Goal: Transaction & Acquisition: Purchase product/service

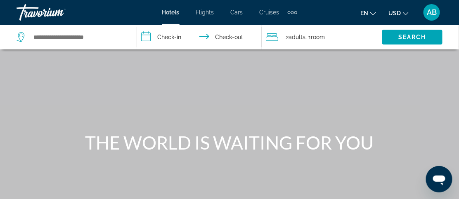
click at [173, 11] on span "Hotels" at bounding box center [170, 12] width 17 height 7
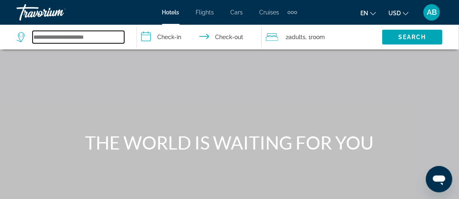
click at [68, 36] on input "Search widget" at bounding box center [79, 37] width 92 height 12
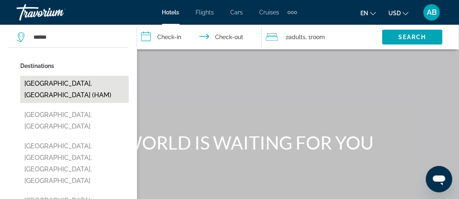
click at [49, 82] on button "[GEOGRAPHIC_DATA], [GEOGRAPHIC_DATA] (HAM)" at bounding box center [74, 89] width 109 height 27
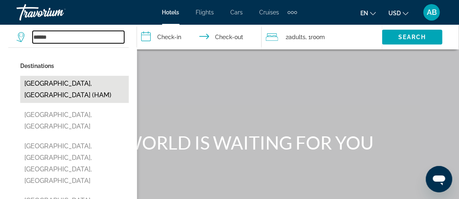
type input "**********"
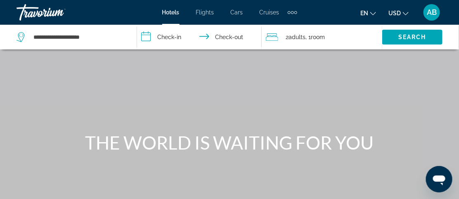
click at [168, 37] on input "**********" at bounding box center [201, 38] width 128 height 27
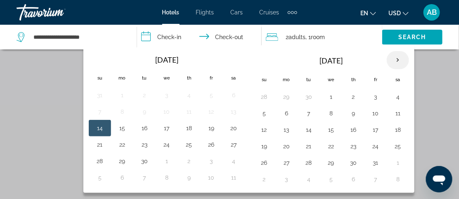
click at [395, 59] on th "Next month" at bounding box center [398, 60] width 22 height 18
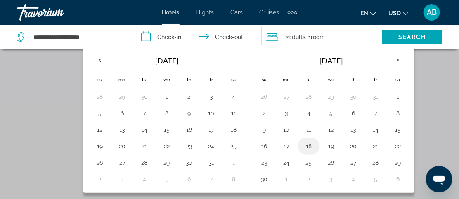
click at [305, 146] on button "18" at bounding box center [308, 147] width 13 height 12
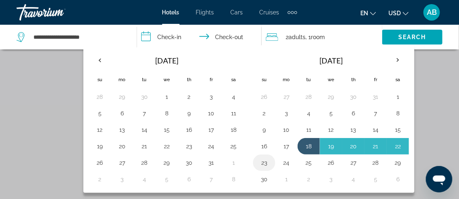
click at [261, 159] on button "23" at bounding box center [264, 163] width 13 height 12
type input "**********"
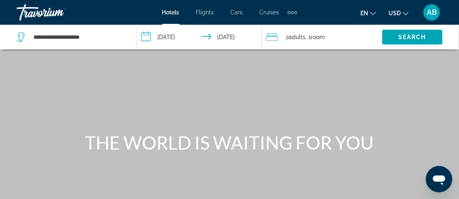
click at [294, 36] on span "Adults" at bounding box center [297, 37] width 17 height 7
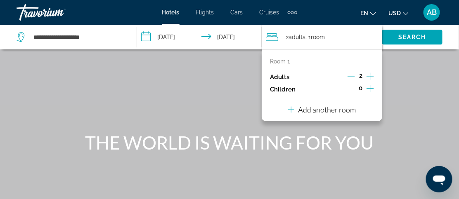
click at [369, 74] on icon "Increment adults" at bounding box center [370, 76] width 7 height 10
click at [426, 53] on div "Main content" at bounding box center [229, 124] width 459 height 248
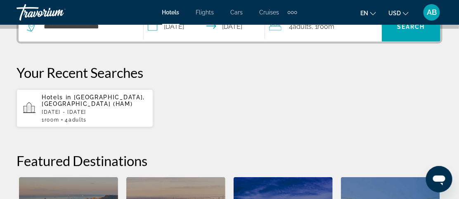
scroll to position [231, 0]
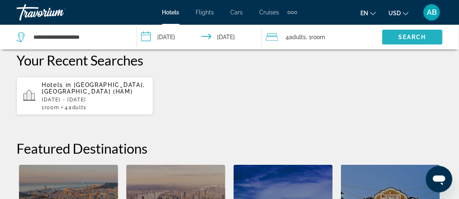
click at [409, 36] on span "Search" at bounding box center [412, 37] width 28 height 7
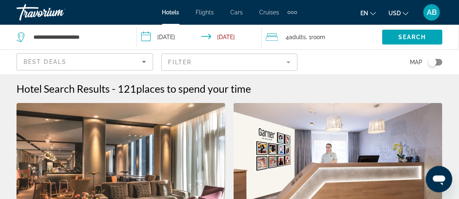
click at [288, 62] on mat-form-field "Filter" at bounding box center [229, 62] width 137 height 17
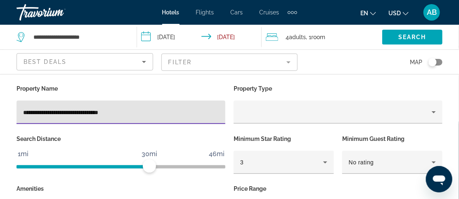
click at [90, 111] on input "**********" at bounding box center [121, 113] width 196 height 10
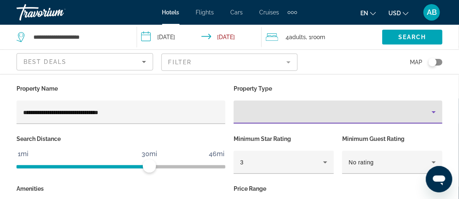
click at [434, 111] on icon "Property type" at bounding box center [434, 112] width 4 height 2
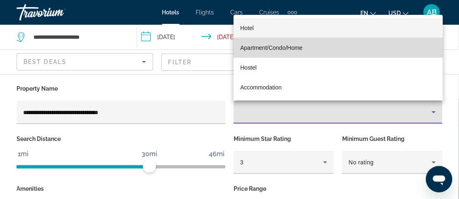
click at [338, 44] on mat-option "Apartment/Condo/Home" at bounding box center [338, 48] width 209 height 20
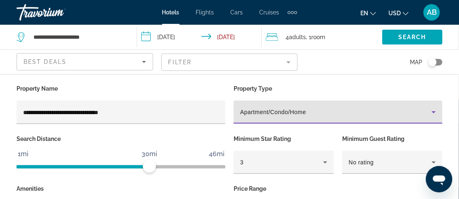
scroll to position [23, 0]
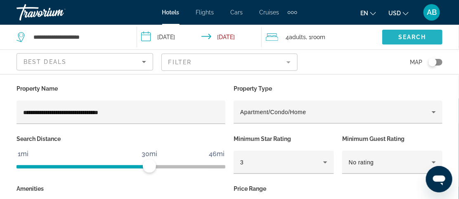
click at [400, 37] on span "Search" at bounding box center [412, 37] width 28 height 7
click at [407, 31] on span "Search widget" at bounding box center [412, 37] width 60 height 20
click at [406, 34] on span "Search" at bounding box center [412, 37] width 28 height 7
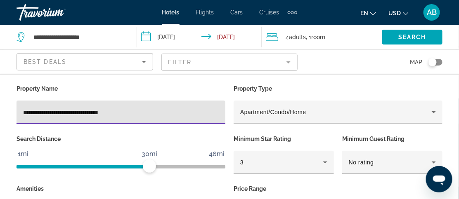
click at [132, 111] on input "**********" at bounding box center [121, 113] width 196 height 10
type input "*"
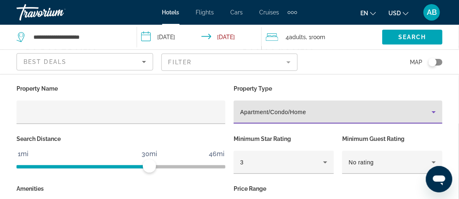
click at [433, 112] on icon "Property type" at bounding box center [434, 112] width 4 height 2
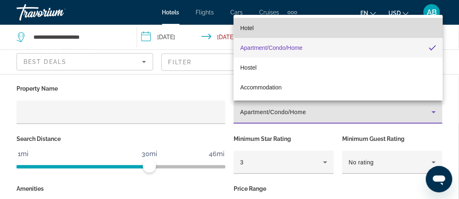
click at [404, 28] on mat-option "Hotel" at bounding box center [338, 28] width 209 height 20
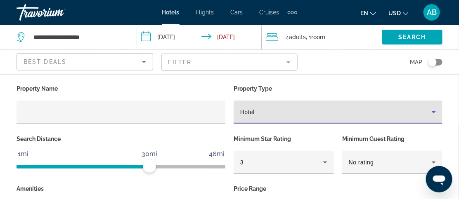
scroll to position [1430, 0]
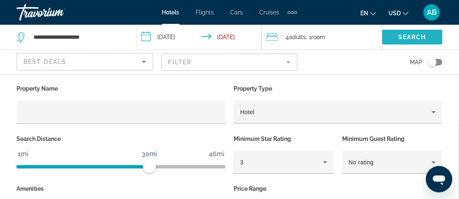
click at [412, 38] on span "Search" at bounding box center [412, 37] width 28 height 7
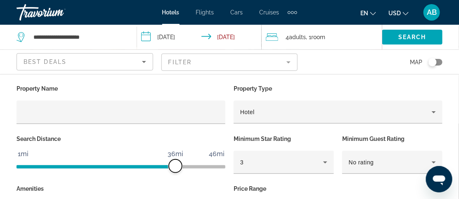
drag, startPoint x: 149, startPoint y: 165, endPoint x: 176, endPoint y: 168, distance: 27.4
click at [176, 168] on span "ngx-slider" at bounding box center [175, 166] width 13 height 13
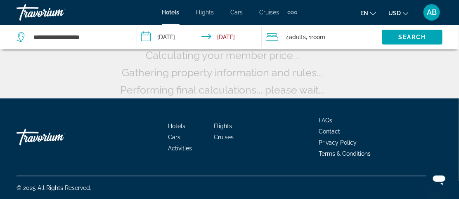
click at [181, 127] on span "Hotels" at bounding box center [176, 126] width 17 height 7
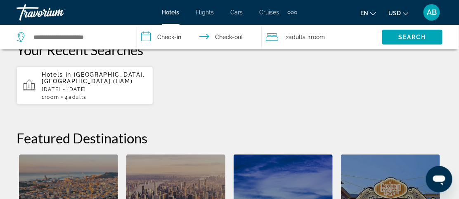
scroll to position [239, 0]
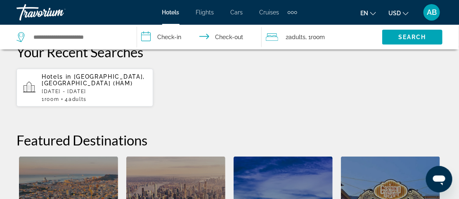
click at [109, 85] on p "Hotels in [GEOGRAPHIC_DATA], [GEOGRAPHIC_DATA] (HAM)" at bounding box center [94, 79] width 105 height 13
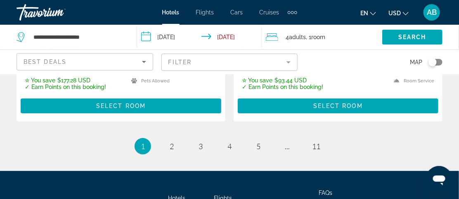
scroll to position [1855, 0]
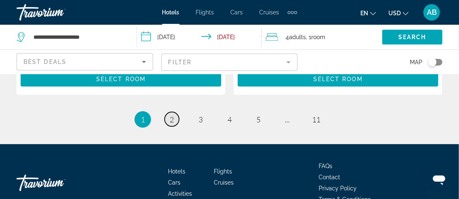
click at [173, 115] on span "2" at bounding box center [172, 119] width 4 height 9
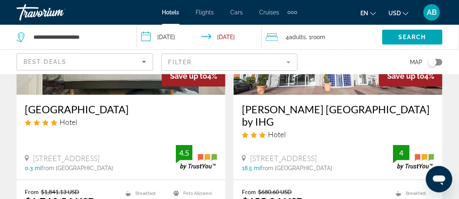
scroll to position [1740, 0]
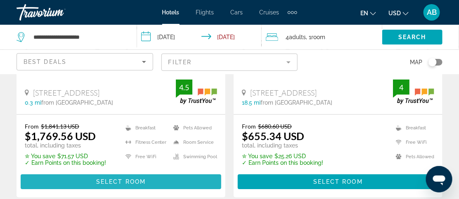
click at [130, 179] on span "Select Room" at bounding box center [121, 182] width 50 height 7
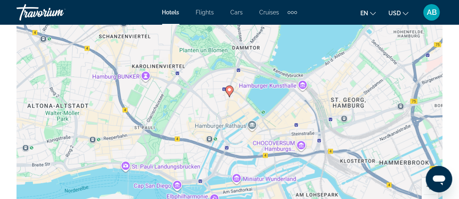
scroll to position [1000, 0]
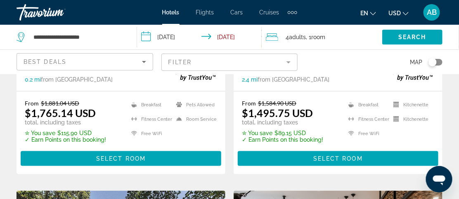
scroll to position [1132, 0]
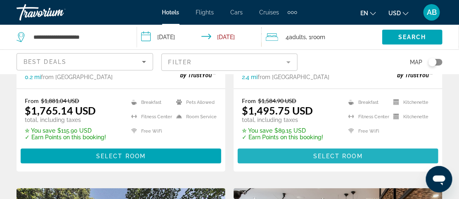
click at [343, 154] on span "Select Room" at bounding box center [338, 156] width 50 height 7
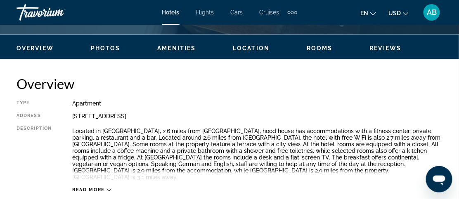
scroll to position [384, 0]
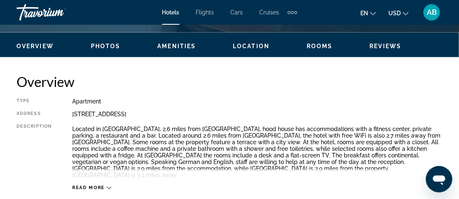
click at [108, 186] on icon "Main content" at bounding box center [109, 188] width 5 height 5
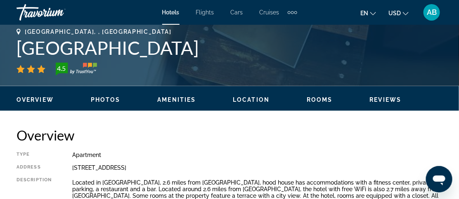
scroll to position [330, 0]
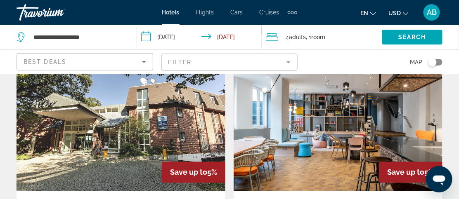
scroll to position [1273, 0]
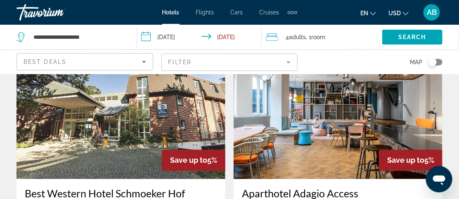
click at [141, 130] on img "Main content" at bounding box center [121, 113] width 209 height 132
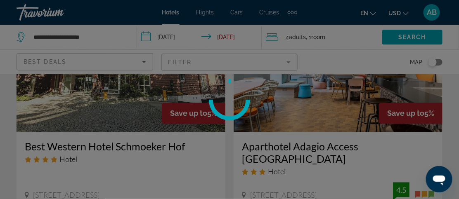
scroll to position [1327, 0]
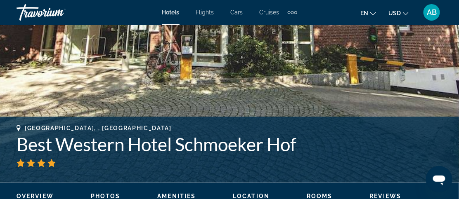
scroll to position [259, 0]
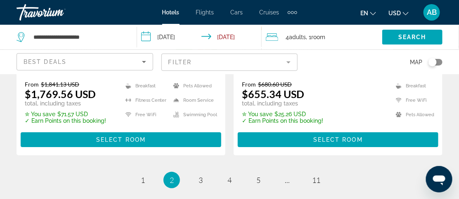
scroll to position [1788, 0]
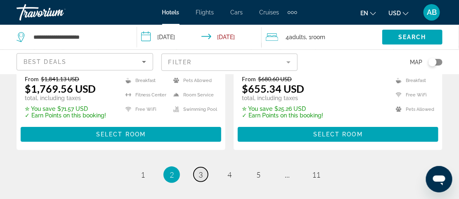
click at [202, 170] on span "3" at bounding box center [201, 174] width 4 height 9
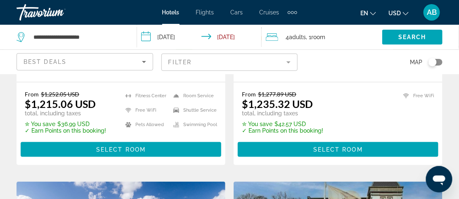
scroll to position [240, 0]
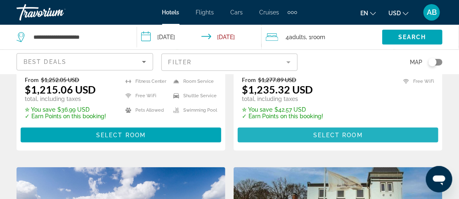
click at [338, 139] on span "Select Room" at bounding box center [338, 135] width 50 height 7
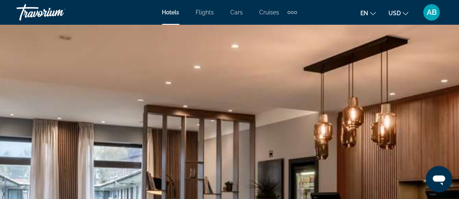
click at [433, 10] on span "AB" at bounding box center [432, 12] width 10 height 8
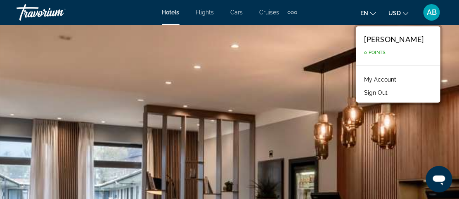
scroll to position [2, 0]
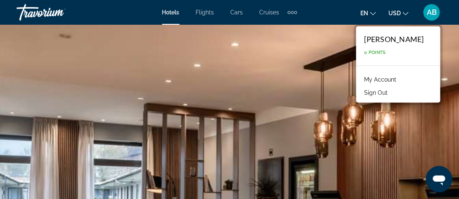
click at [394, 79] on link "My Account" at bounding box center [380, 79] width 40 height 11
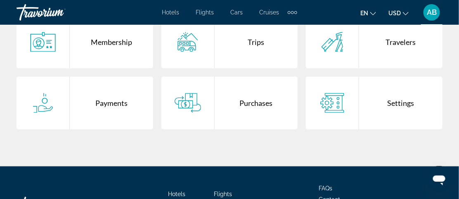
scroll to position [173, 0]
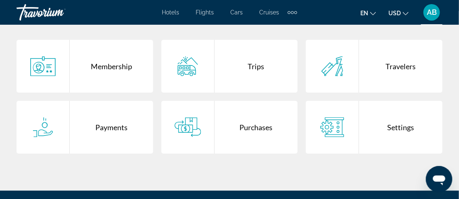
click at [117, 64] on div "Membership" at bounding box center [111, 66] width 83 height 53
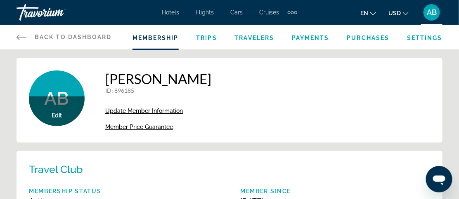
click at [173, 11] on span "Hotels" at bounding box center [170, 12] width 17 height 7
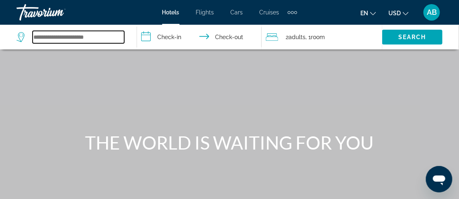
click at [111, 38] on input "Search widget" at bounding box center [79, 37] width 92 height 12
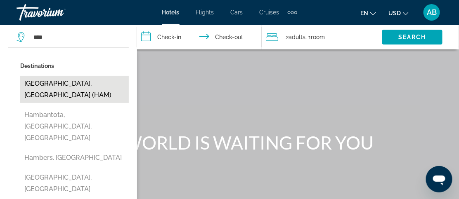
click at [87, 80] on button "[GEOGRAPHIC_DATA], [GEOGRAPHIC_DATA] (HAM)" at bounding box center [74, 89] width 109 height 27
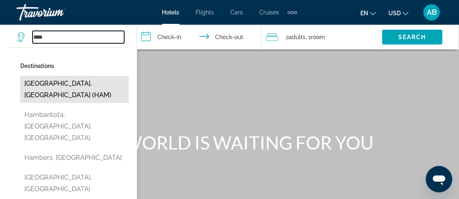
type input "**********"
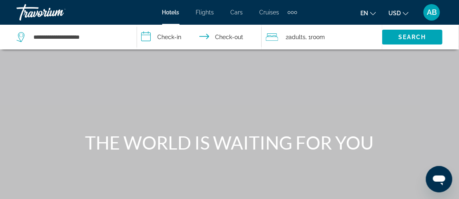
click at [171, 37] on input "**********" at bounding box center [201, 38] width 128 height 27
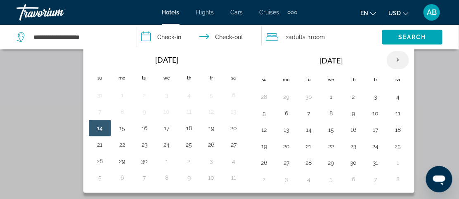
click at [393, 59] on th "Next month" at bounding box center [398, 60] width 22 height 18
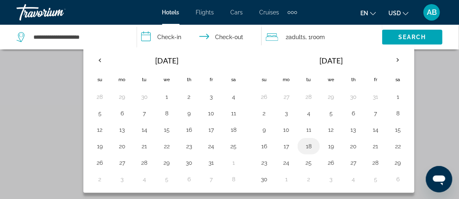
click at [305, 146] on button "18" at bounding box center [308, 147] width 13 height 12
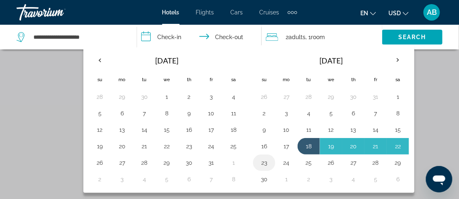
click at [265, 160] on button "23" at bounding box center [264, 163] width 13 height 12
type input "**********"
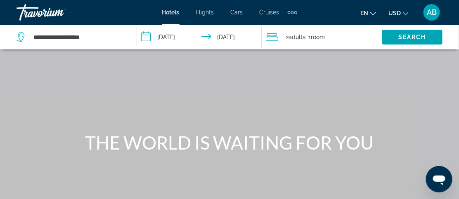
click at [295, 36] on span "Adults" at bounding box center [297, 37] width 17 height 7
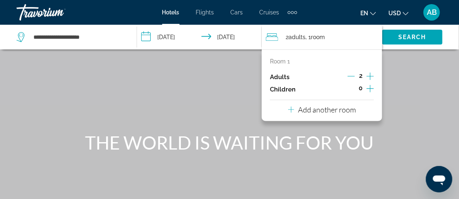
click at [369, 76] on icon "Increment adults" at bounding box center [370, 76] width 7 height 10
click at [396, 59] on div "Main content" at bounding box center [229, 124] width 459 height 248
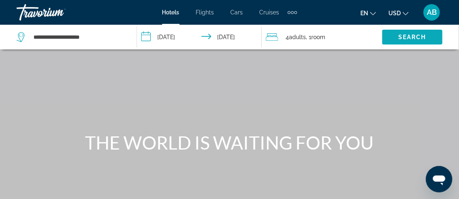
click at [411, 34] on span "Search" at bounding box center [412, 37] width 28 height 7
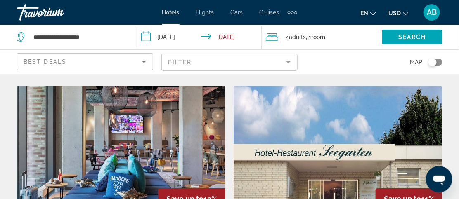
scroll to position [1577, 0]
click at [326, 130] on img "Main content" at bounding box center [338, 151] width 209 height 132
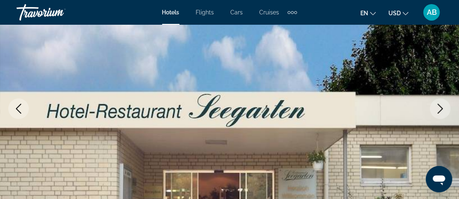
scroll to position [113, 0]
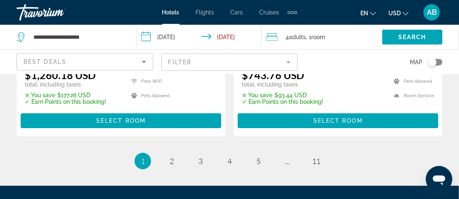
scroll to position [1809, 0]
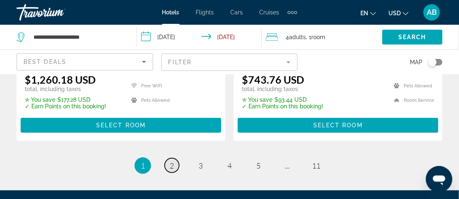
click at [170, 161] on span "2" at bounding box center [172, 165] width 4 height 9
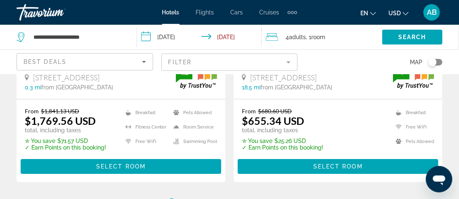
scroll to position [1755, 0]
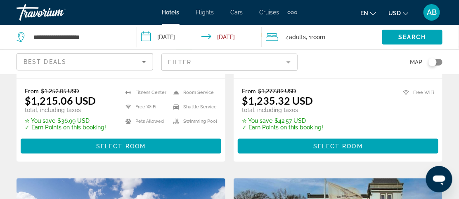
scroll to position [229, 0]
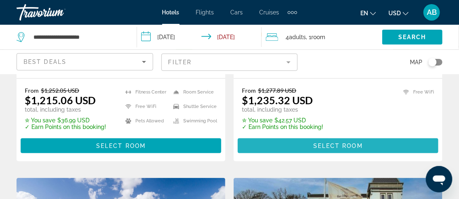
click at [331, 149] on span "Select Room" at bounding box center [338, 146] width 50 height 7
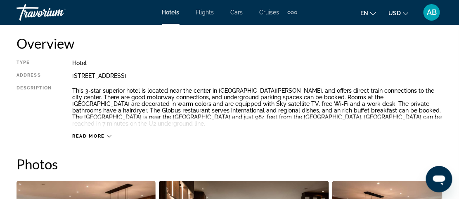
scroll to position [423, 0]
click at [107, 135] on icon "Main content" at bounding box center [109, 136] width 5 height 5
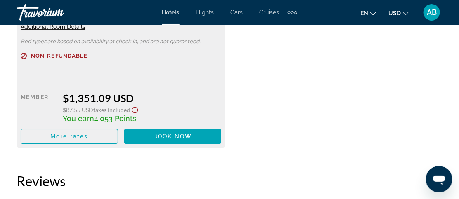
scroll to position [1690, 0]
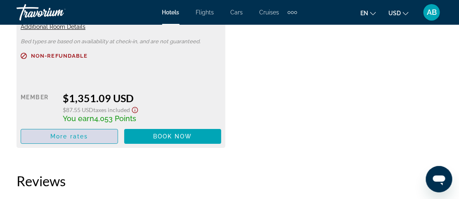
click at [80, 138] on span "More rates" at bounding box center [69, 136] width 38 height 7
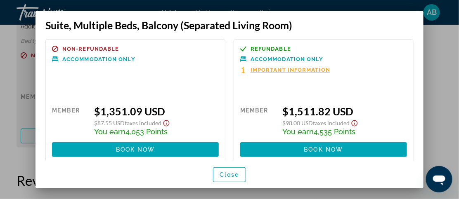
scroll to position [0, 0]
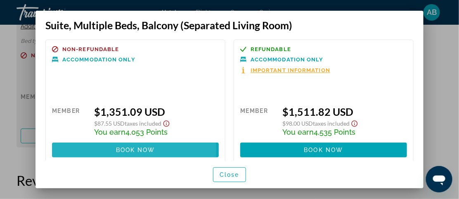
click at [132, 151] on span "Book now" at bounding box center [135, 150] width 39 height 7
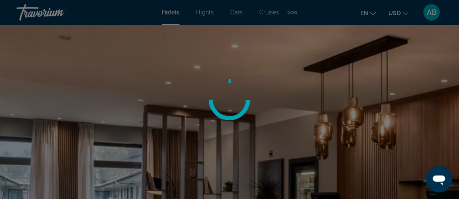
scroll to position [1690, 0]
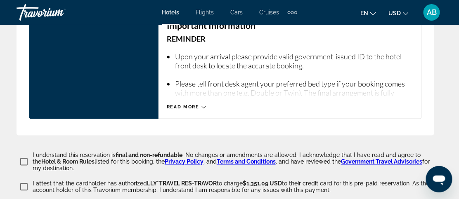
scroll to position [1331, 0]
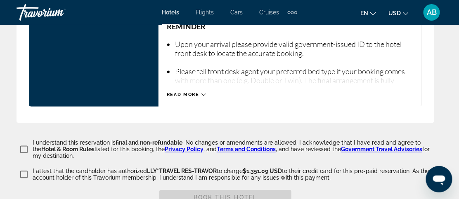
click at [204, 97] on icon "Main content" at bounding box center [203, 95] width 5 height 5
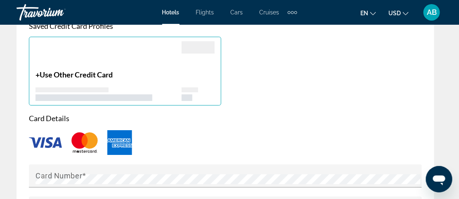
scroll to position [787, 0]
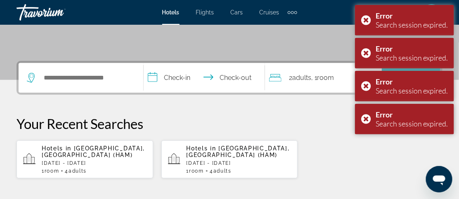
scroll to position [172, 0]
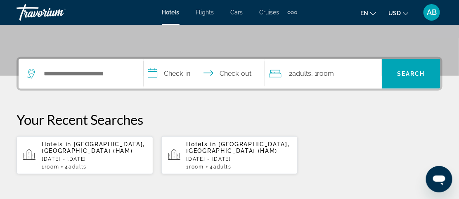
click at [82, 151] on p "Hotels in [GEOGRAPHIC_DATA], [GEOGRAPHIC_DATA] (HAM)" at bounding box center [94, 147] width 105 height 13
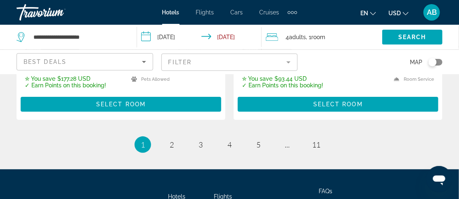
scroll to position [1817, 0]
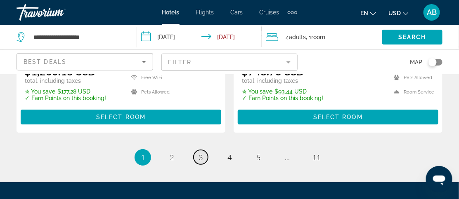
click at [200, 153] on span "3" at bounding box center [201, 157] width 4 height 9
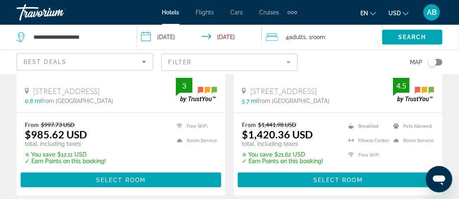
scroll to position [1153, 0]
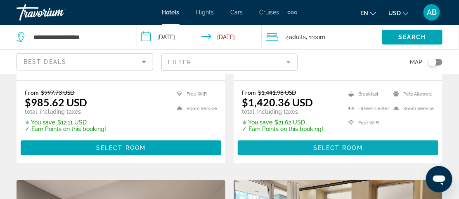
click at [345, 151] on span "Select Room" at bounding box center [338, 148] width 50 height 7
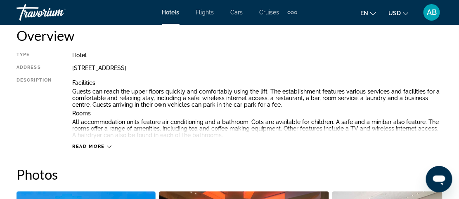
scroll to position [437, 0]
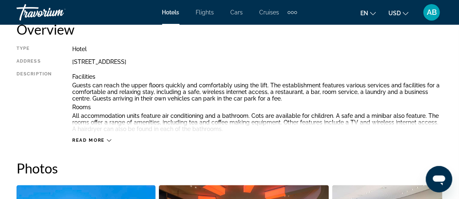
click at [107, 140] on icon "Main content" at bounding box center [109, 141] width 5 height 2
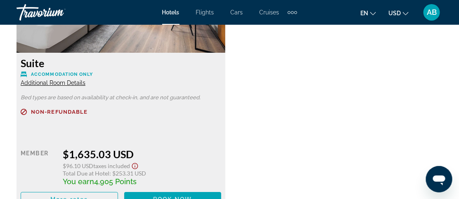
scroll to position [1704, 0]
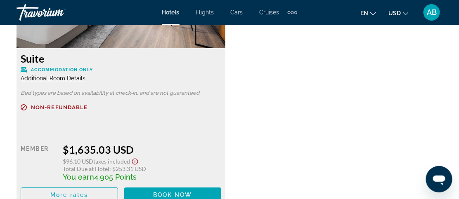
click at [54, 78] on span "Additional Room Details" at bounding box center [53, 78] width 65 height 7
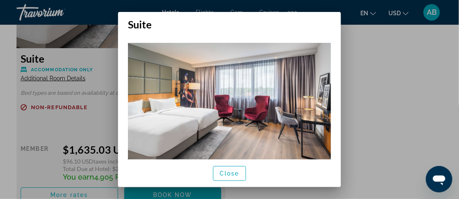
scroll to position [0, 0]
click at [235, 175] on span "Close" at bounding box center [230, 173] width 20 height 7
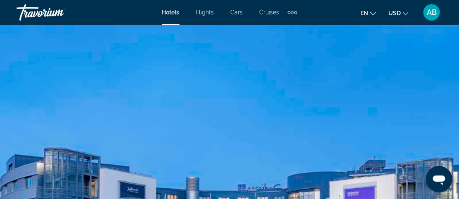
scroll to position [1704, 0]
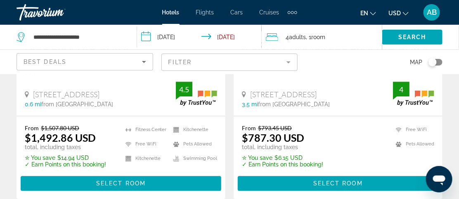
scroll to position [1442, 0]
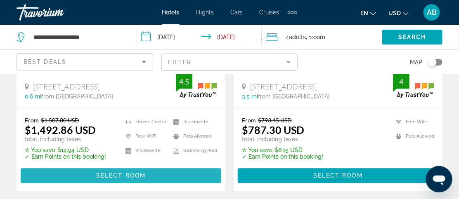
click at [128, 179] on span "Select Room" at bounding box center [121, 176] width 50 height 7
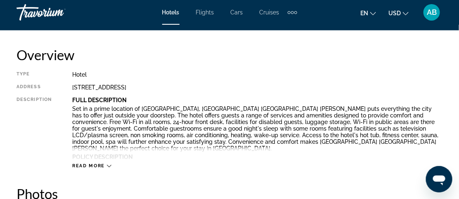
scroll to position [438, 0]
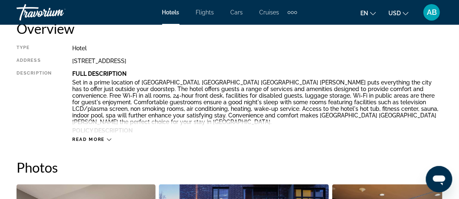
click at [91, 141] on span "Read more" at bounding box center [88, 139] width 33 height 5
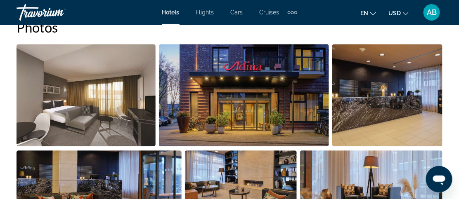
scroll to position [505, 0]
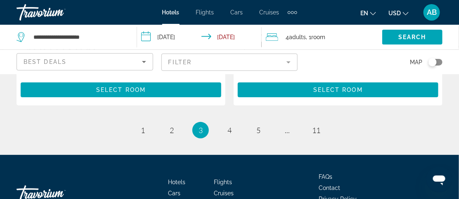
scroll to position [1833, 0]
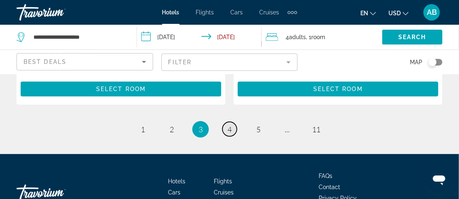
click at [229, 134] on span "4" at bounding box center [229, 129] width 4 height 9
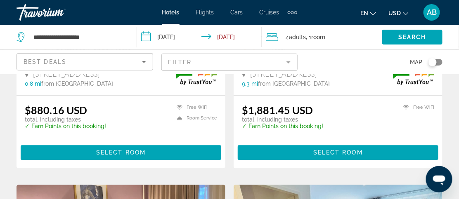
scroll to position [507, 0]
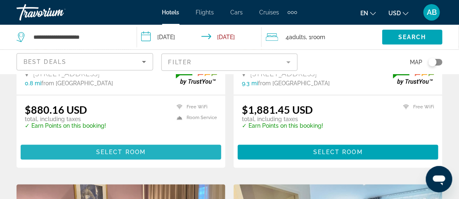
click at [120, 152] on span "Select Room" at bounding box center [121, 152] width 50 height 7
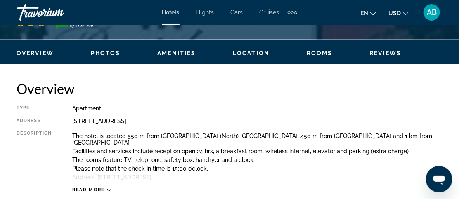
scroll to position [408, 0]
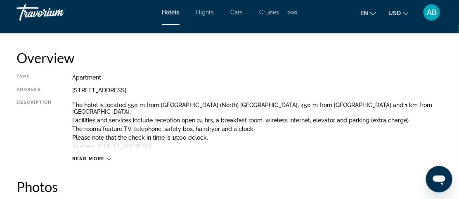
click at [109, 157] on div "Read more" at bounding box center [91, 159] width 39 height 5
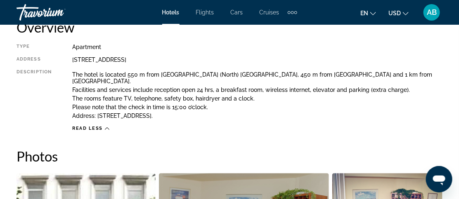
scroll to position [438, 0]
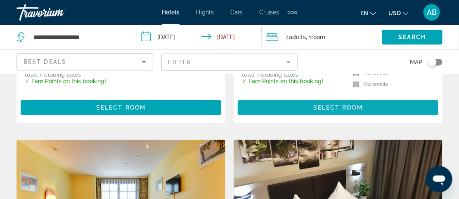
scroll to position [836, 0]
